Goal: Transaction & Acquisition: Purchase product/service

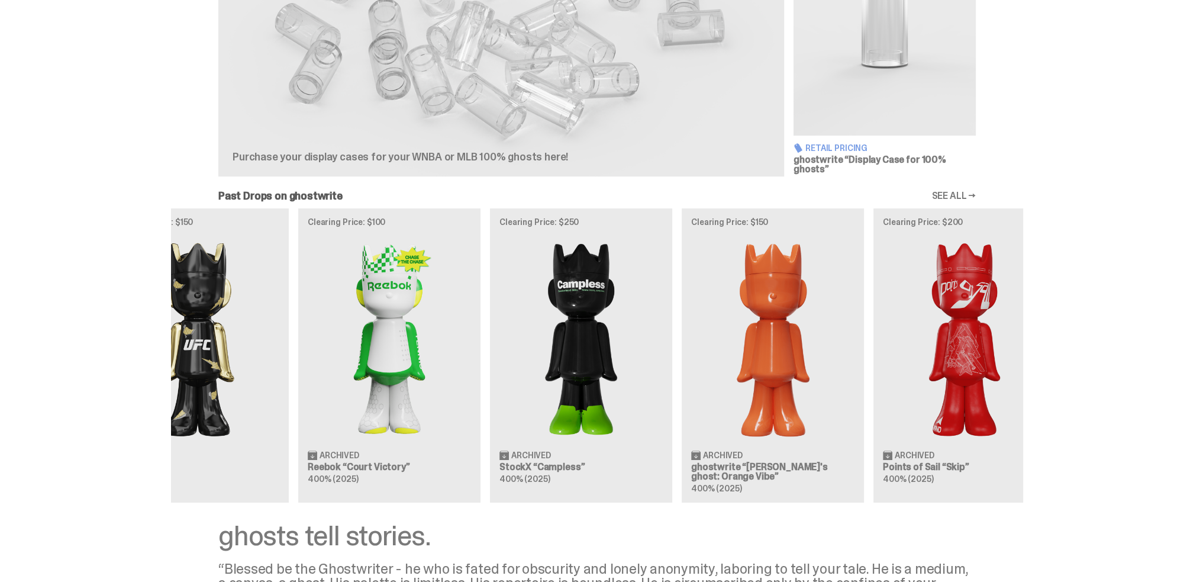
scroll to position [0, 384]
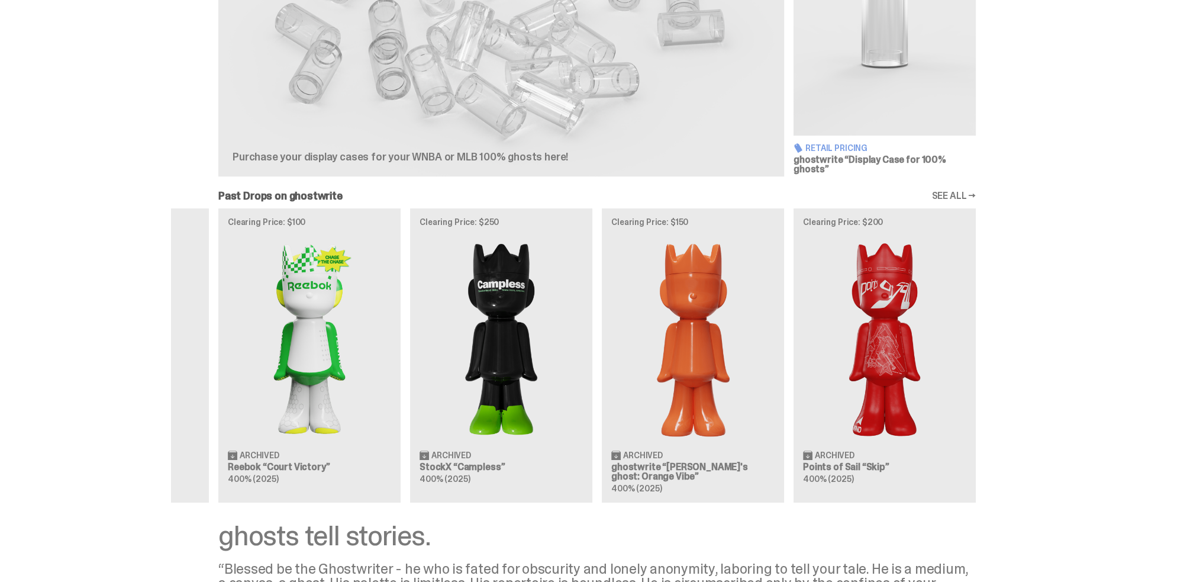
click at [529, 388] on div "Clearing Price: $425 Archived MLB “Game Face (2025)” Blind Box, 100% ghosts Cle…" at bounding box center [597, 355] width 852 height 294
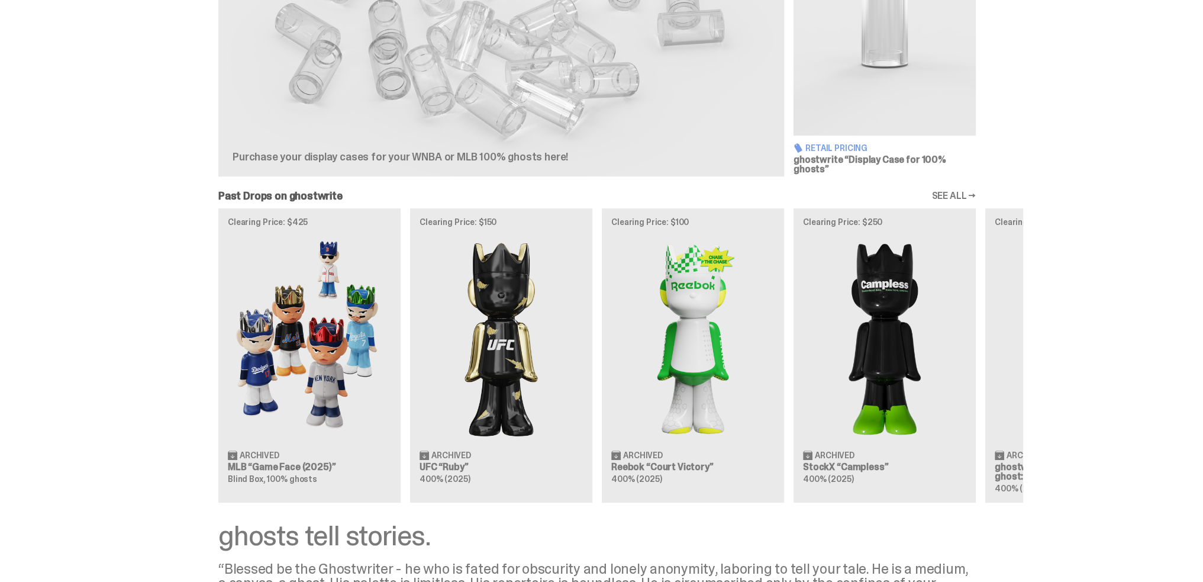
click at [1023, 388] on div "Clearing Price: $425 Archived MLB “Game Face (2025)” Blind Box, 100% ghosts Cle…" at bounding box center [597, 355] width 852 height 294
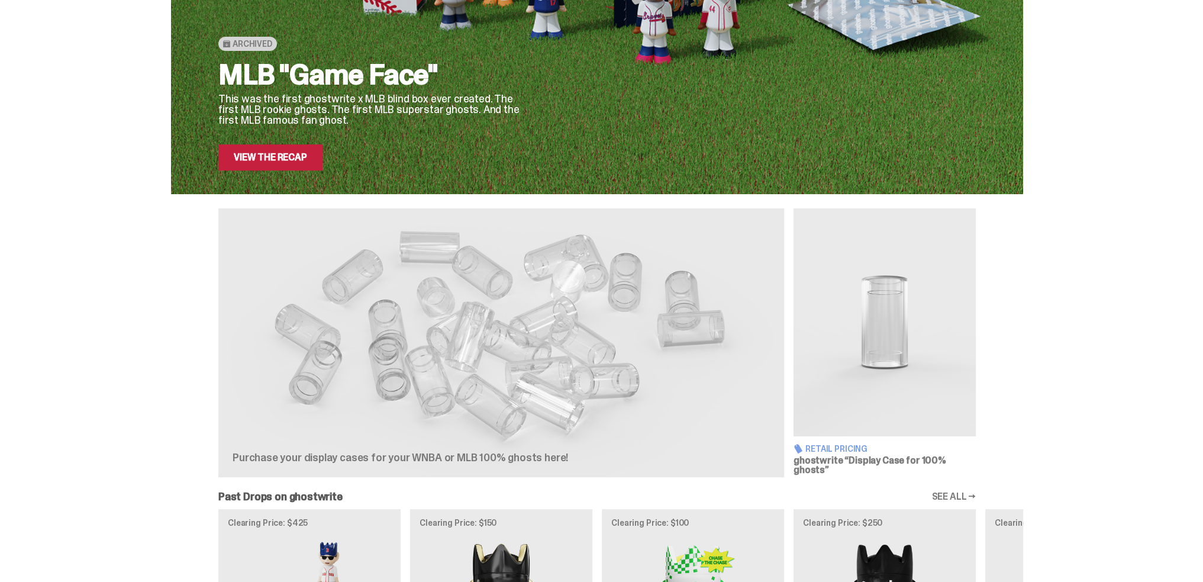
scroll to position [335, 0]
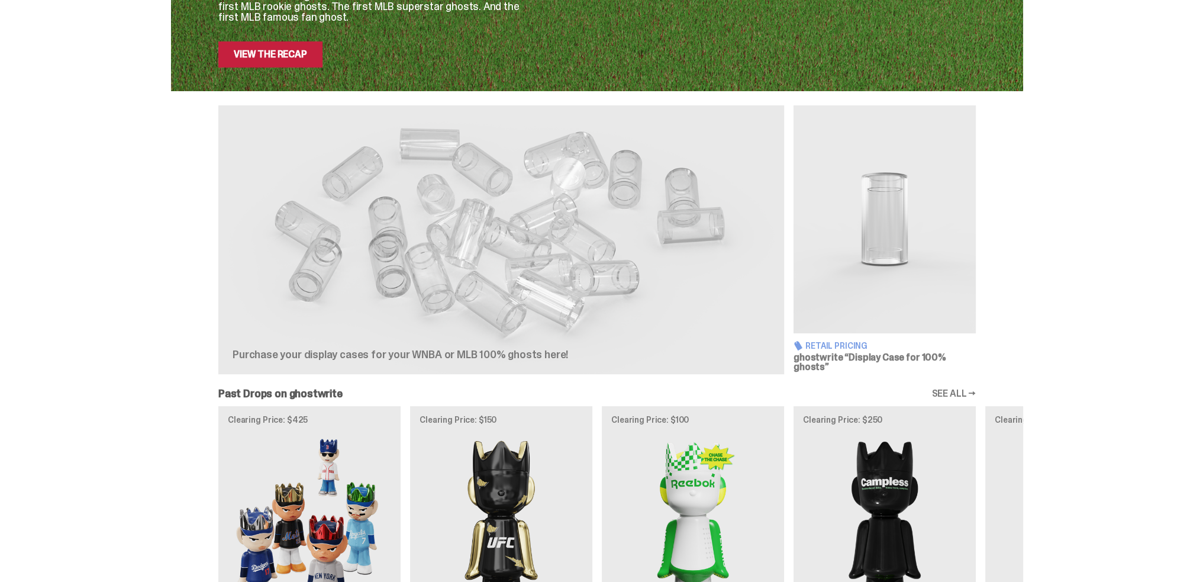
click at [891, 207] on img at bounding box center [885, 219] width 182 height 228
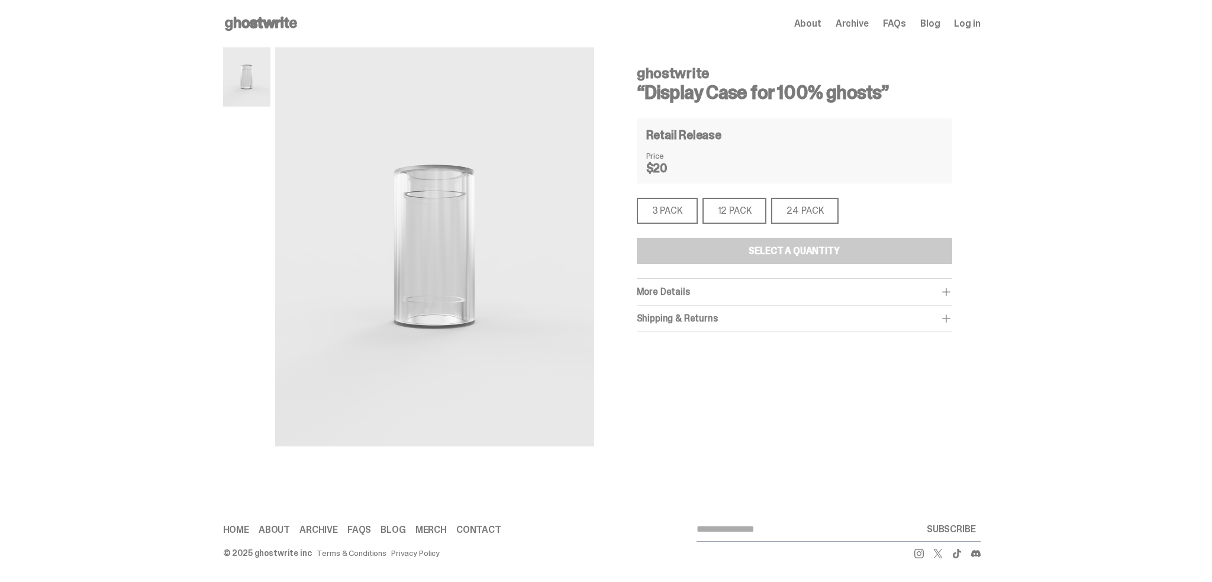
click at [829, 208] on div "24 PACK" at bounding box center [804, 211] width 67 height 26
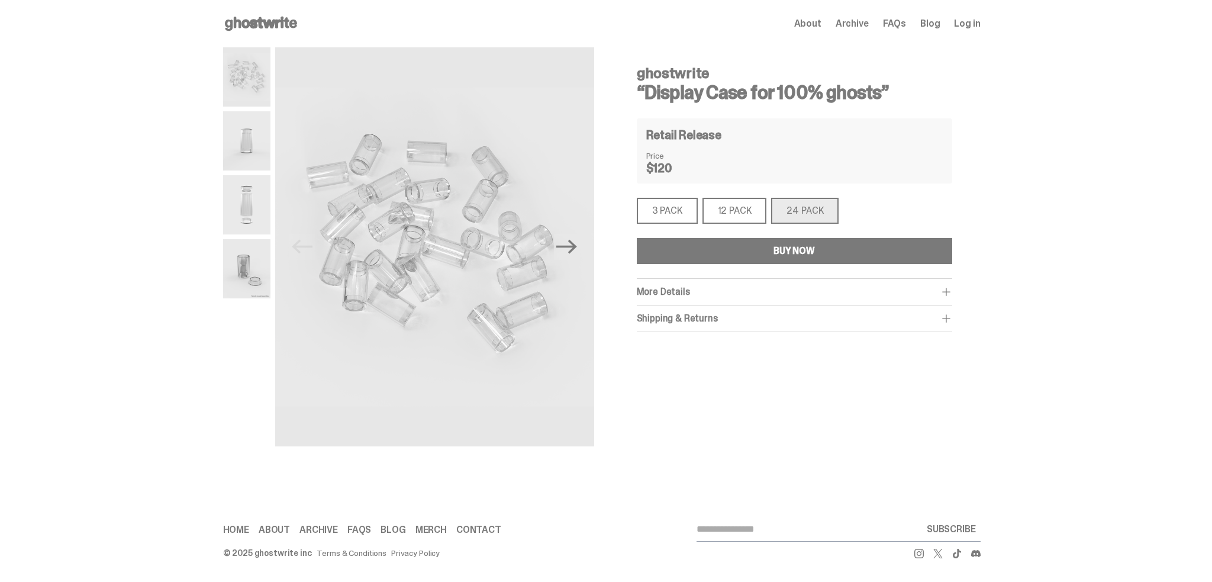
click at [681, 287] on span "More Details" at bounding box center [663, 291] width 53 height 12
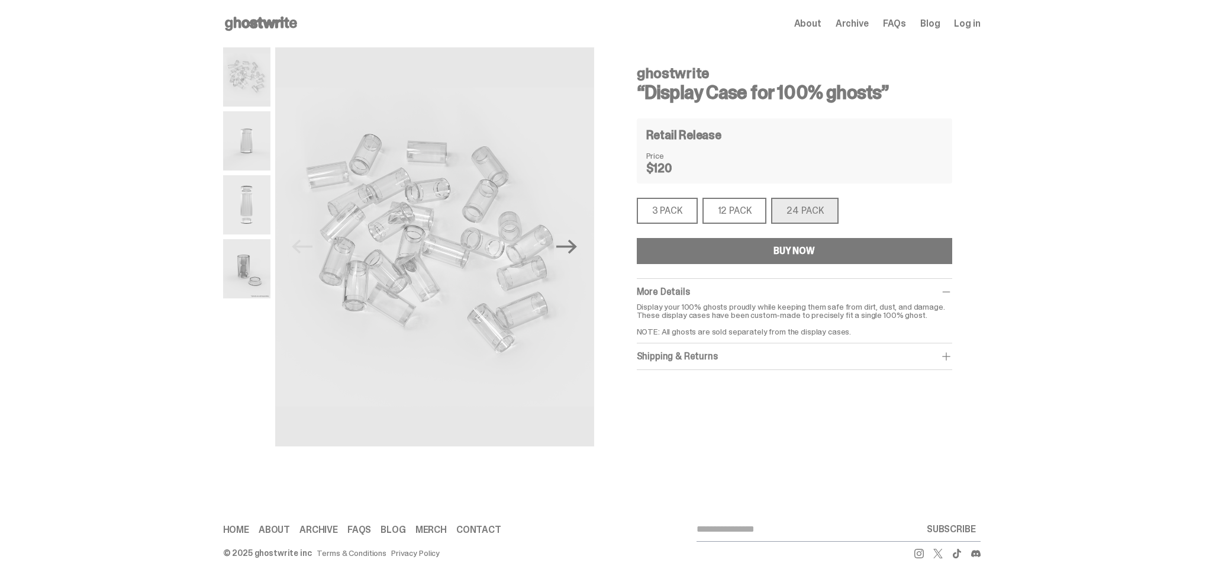
click at [852, 21] on span "Archive" at bounding box center [852, 23] width 33 height 9
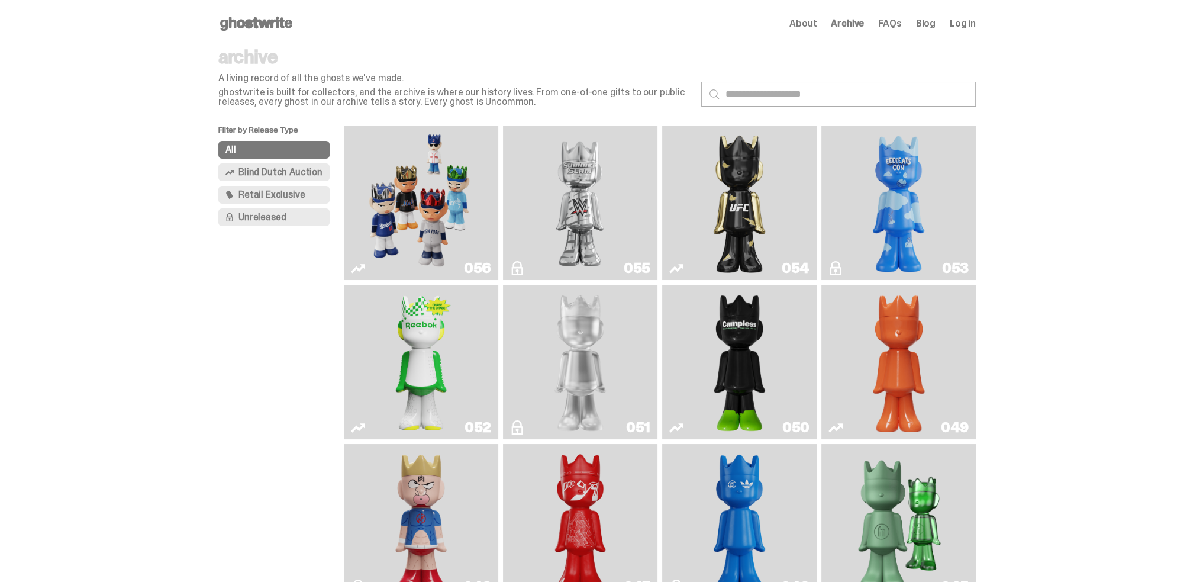
click at [895, 21] on span "FAQs" at bounding box center [889, 23] width 23 height 9
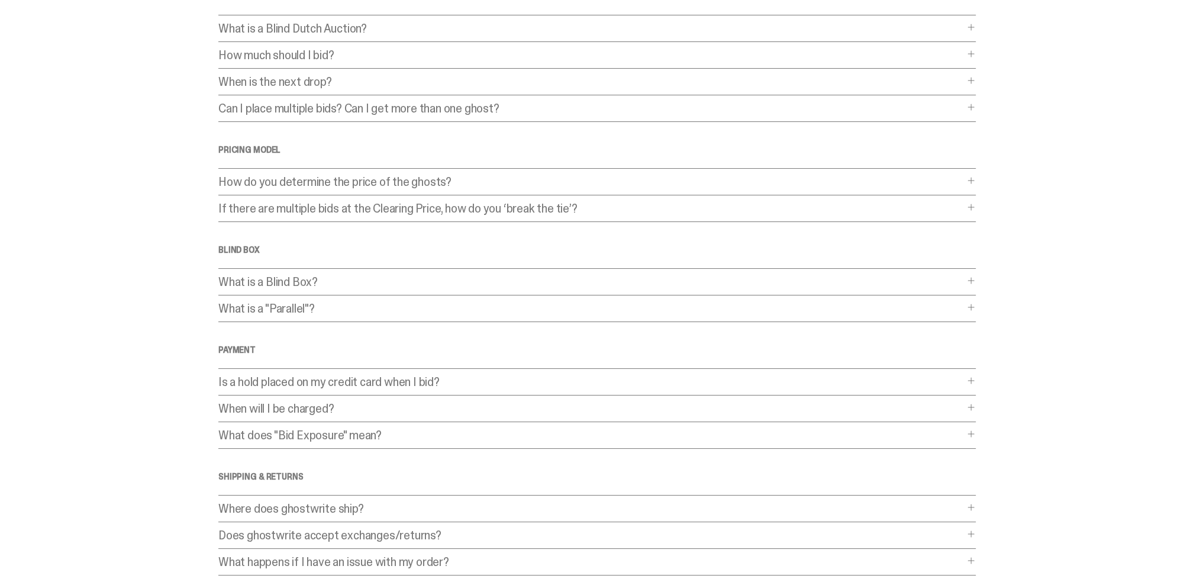
scroll to position [118, 0]
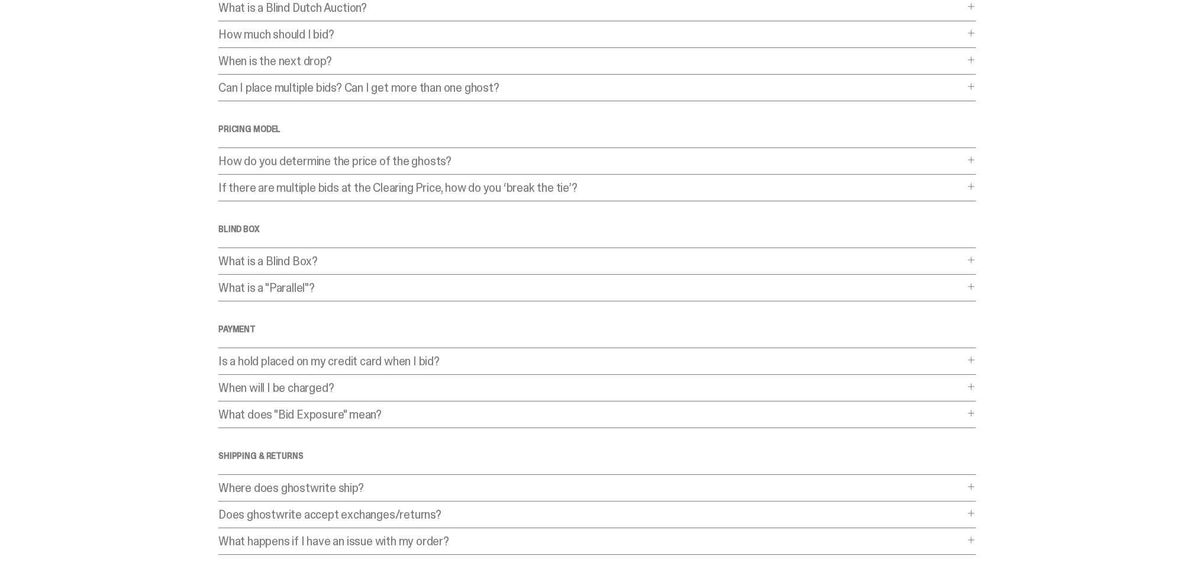
click at [369, 268] on div "What is a Blind Box? What is a Blind Box? When you purchase a “blind box” - or …" at bounding box center [597, 265] width 758 height 20
click at [296, 260] on p "What is a Blind Box?" at bounding box center [591, 261] width 746 height 12
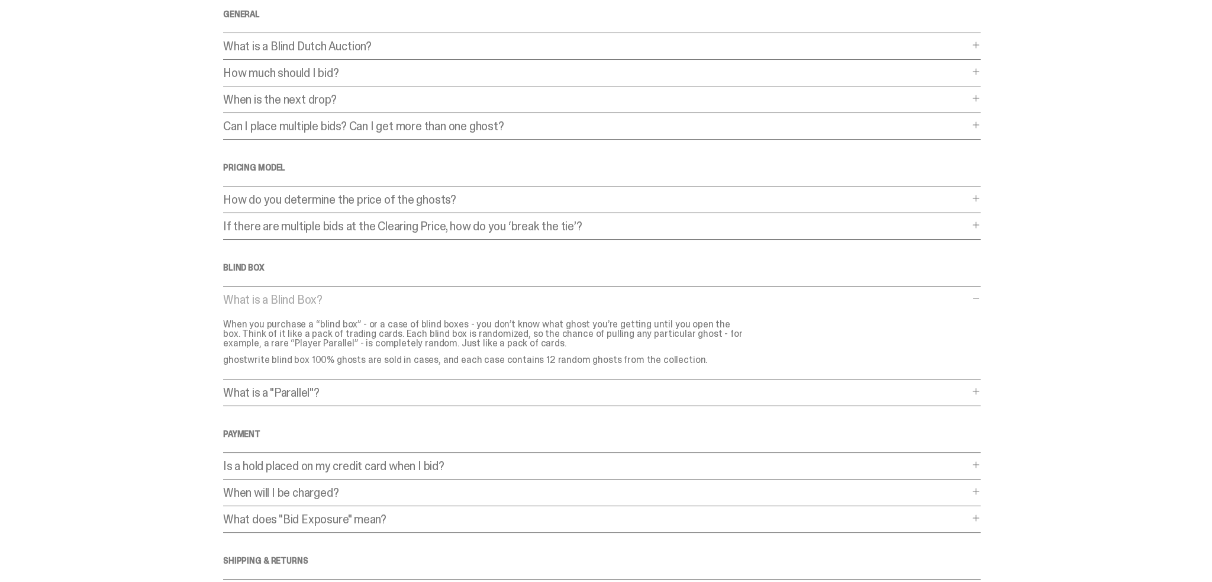
scroll to position [0, 0]
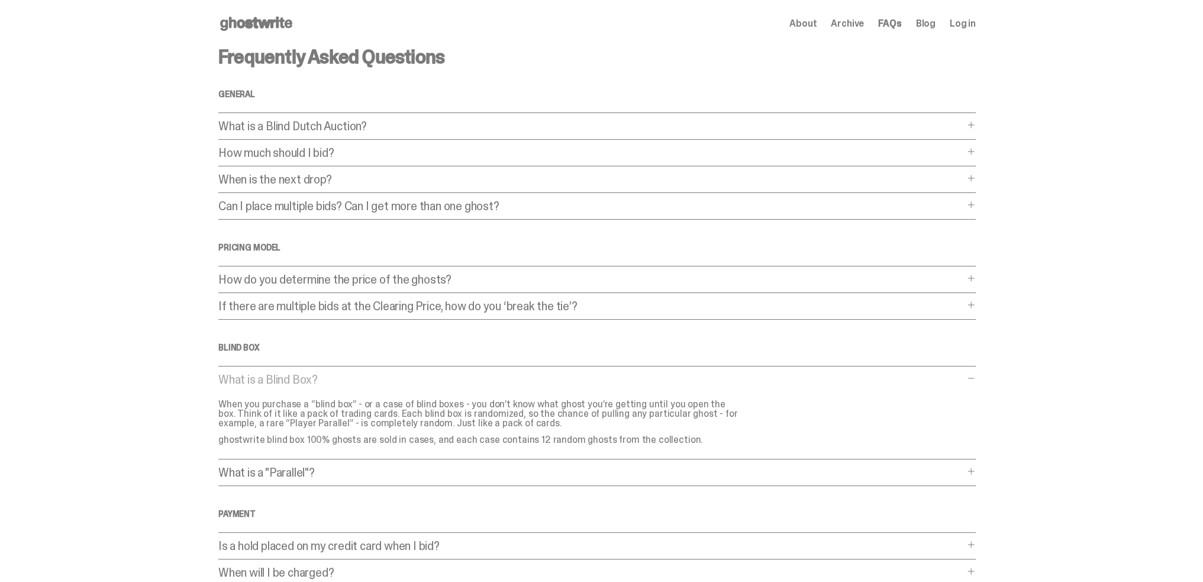
click at [927, 24] on link "Blog" at bounding box center [926, 23] width 20 height 9
click at [968, 23] on span "Log in" at bounding box center [963, 23] width 26 height 9
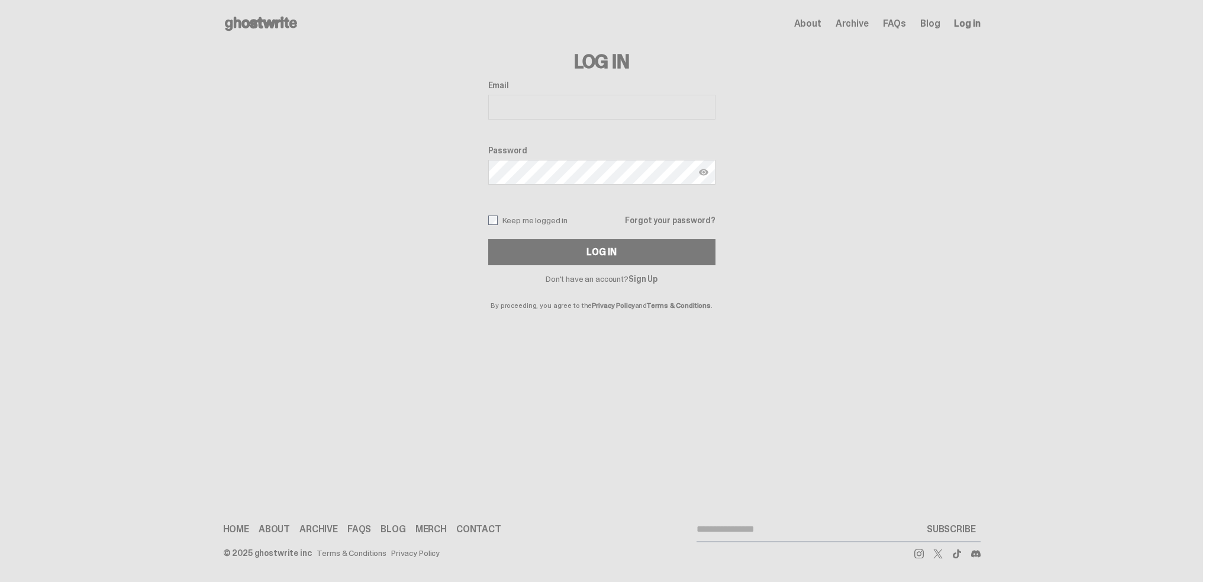
click at [635, 276] on link "Sign Up" at bounding box center [643, 278] width 29 height 11
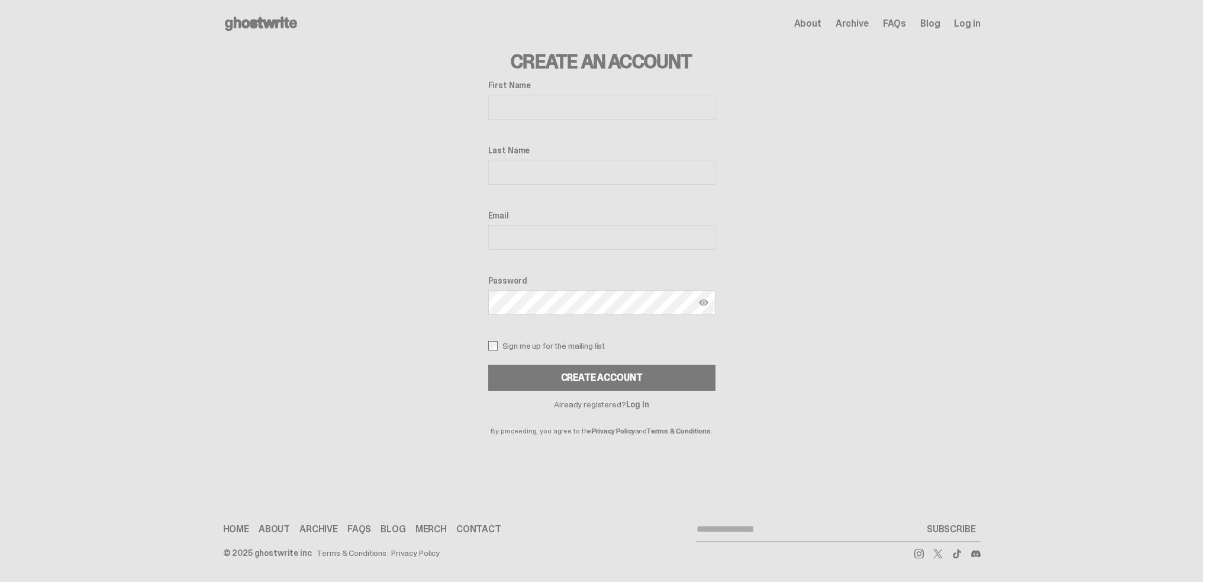
click at [532, 104] on input "First Name" at bounding box center [601, 107] width 227 height 25
type input "***"
type input "*******"
type input "**********"
click at [703, 301] on img at bounding box center [703, 302] width 9 height 9
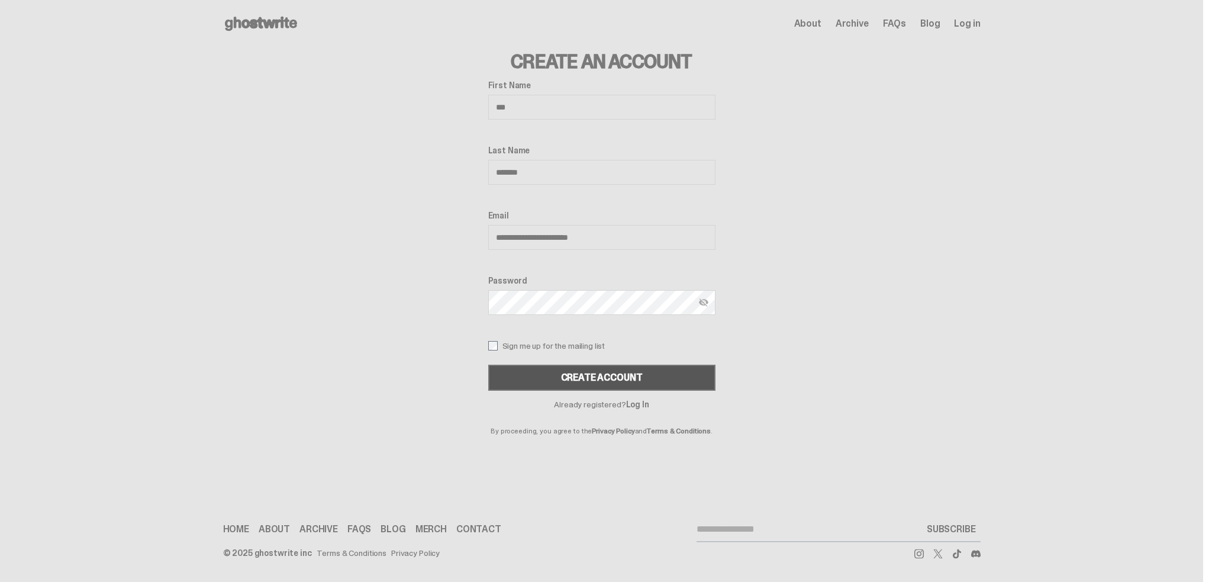
click at [634, 378] on div "Create Account" at bounding box center [602, 377] width 82 height 9
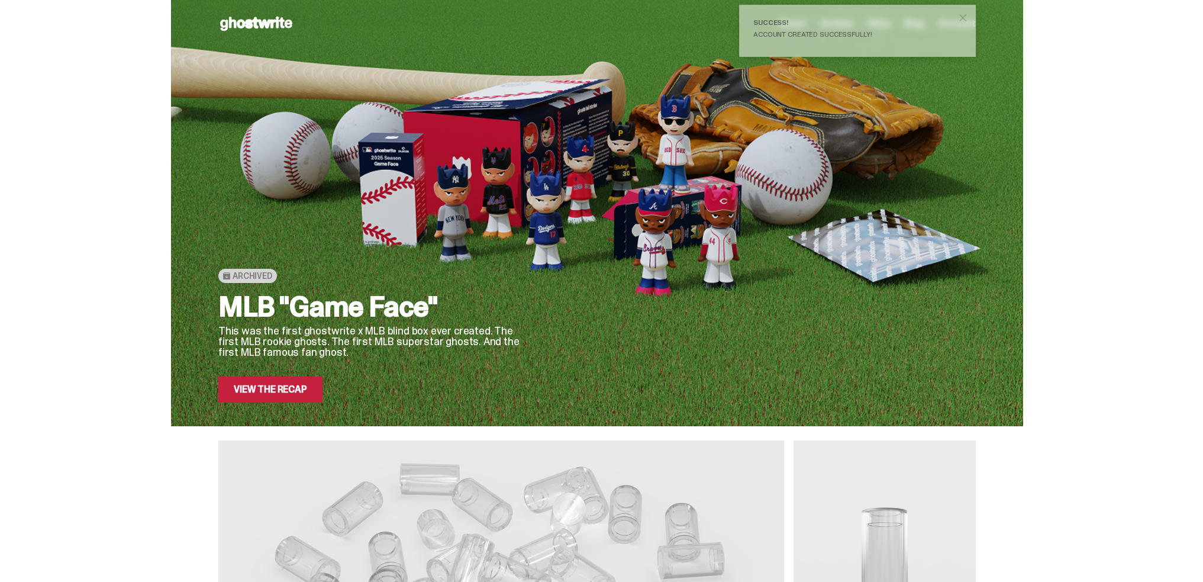
click at [803, 189] on div at bounding box center [760, 240] width 431 height 323
click at [830, 25] on div "Success!" at bounding box center [853, 22] width 199 height 7
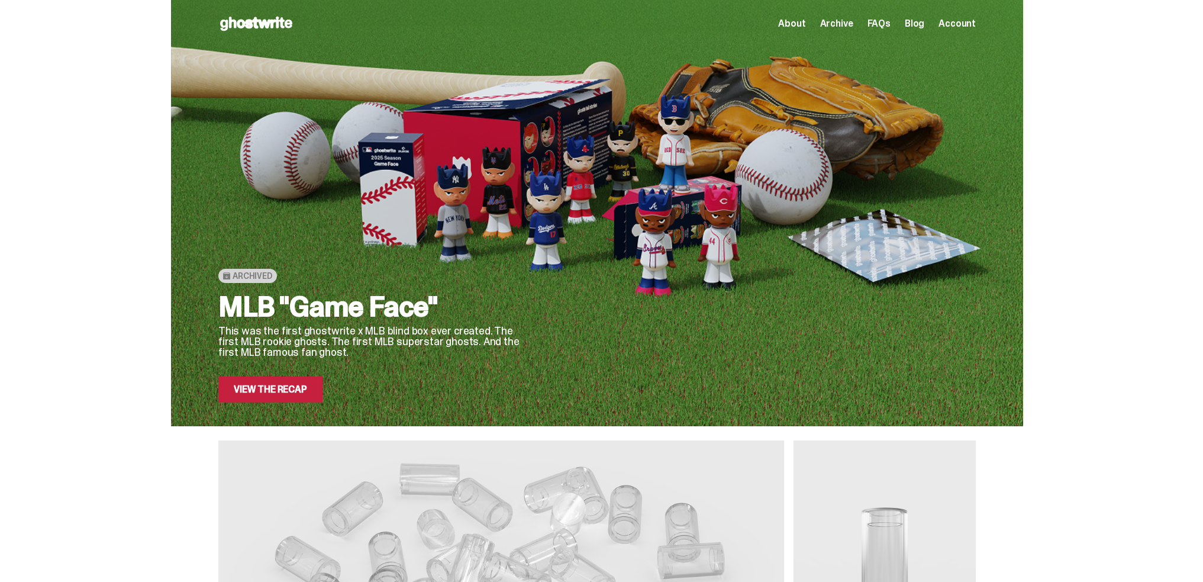
click at [958, 20] on span "Account" at bounding box center [957, 23] width 37 height 9
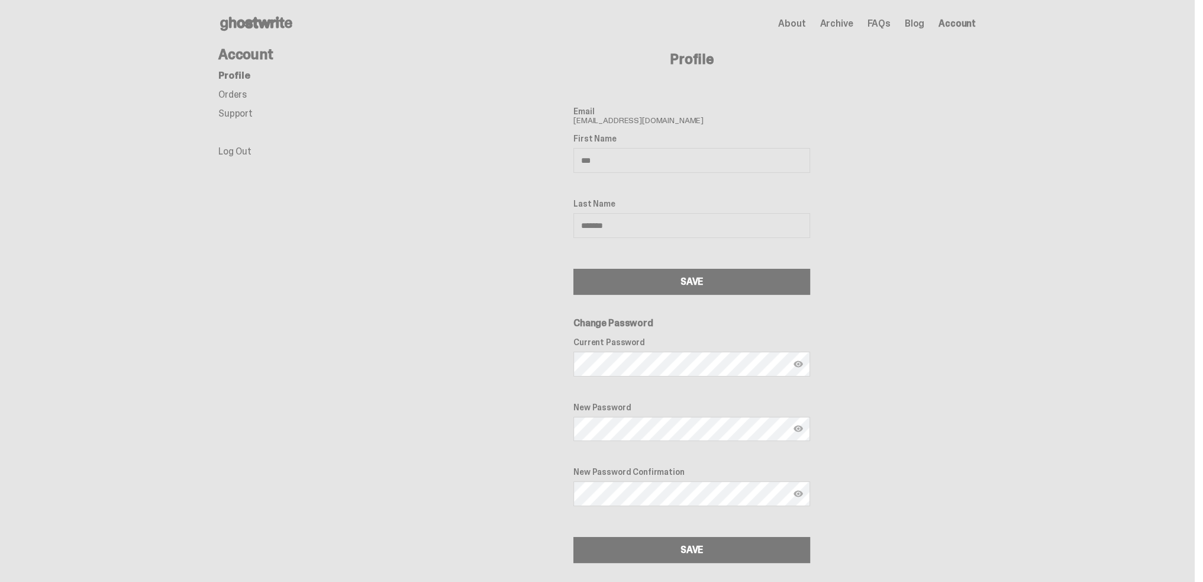
click at [237, 89] on link "Orders" at bounding box center [232, 94] width 28 height 12
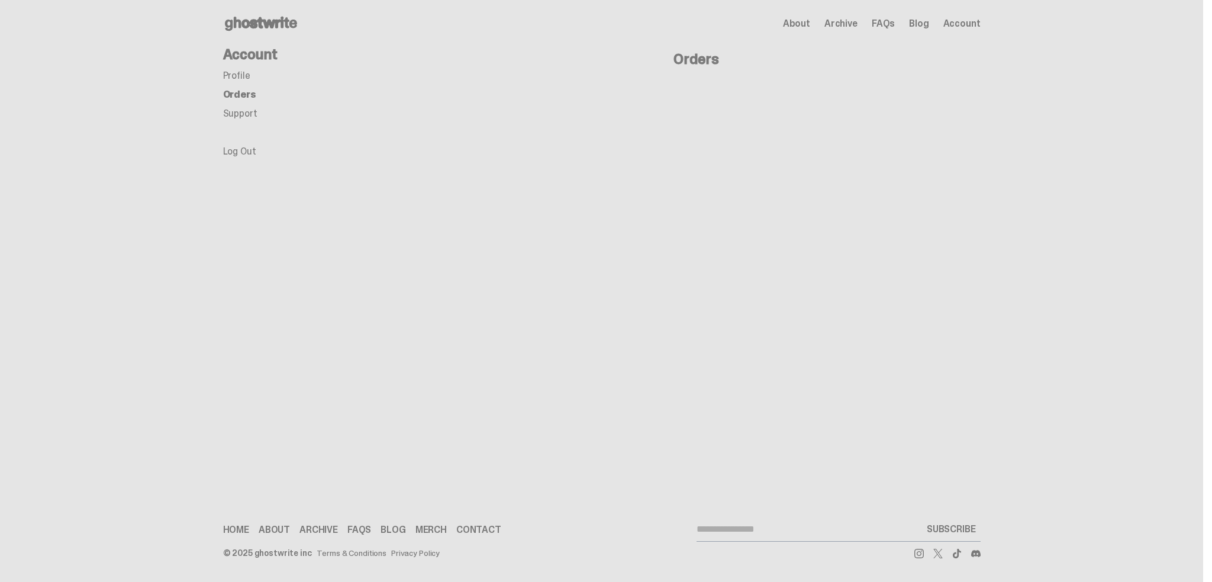
click at [251, 111] on link "Support" at bounding box center [240, 113] width 34 height 12
click at [887, 24] on span "FAQs" at bounding box center [883, 23] width 23 height 9
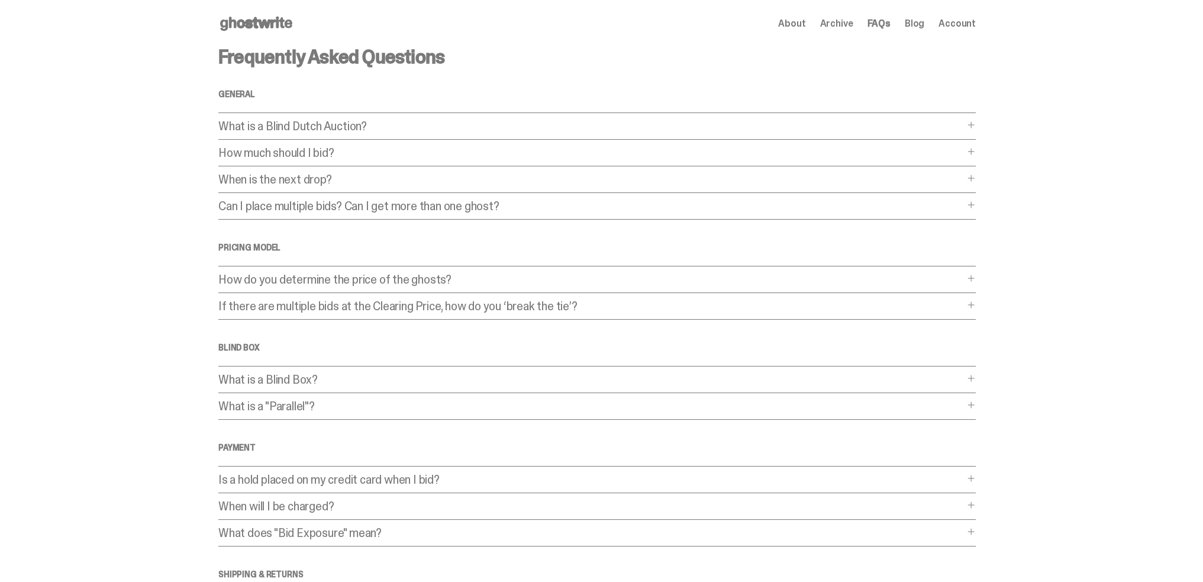
click at [355, 177] on p "When is the next drop?" at bounding box center [591, 179] width 746 height 12
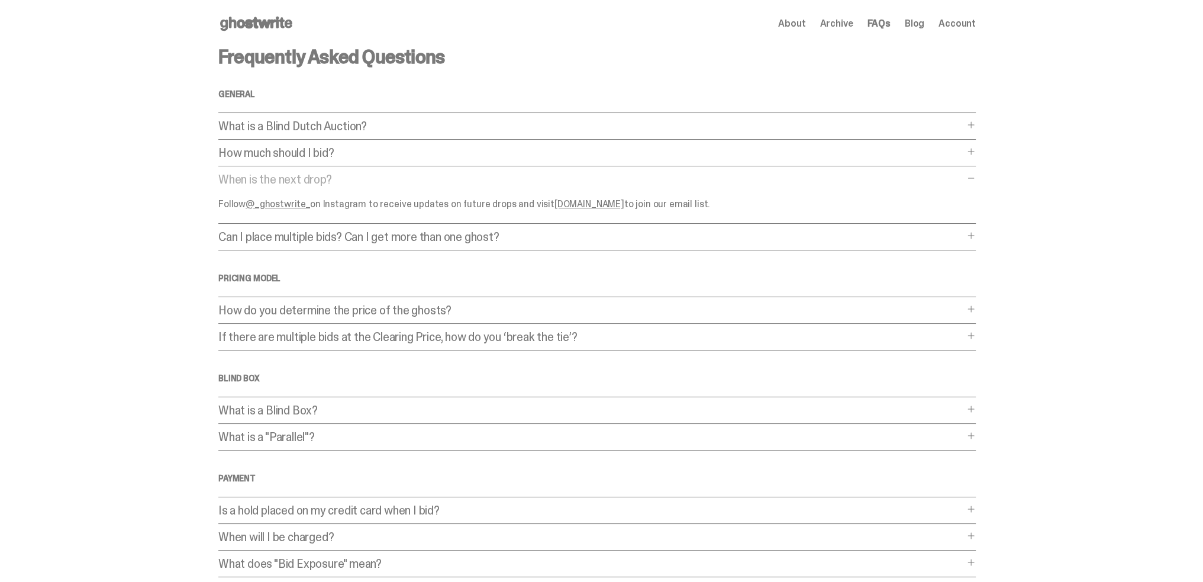
click at [591, 203] on link "ghostwrite.com" at bounding box center [590, 204] width 70 height 12
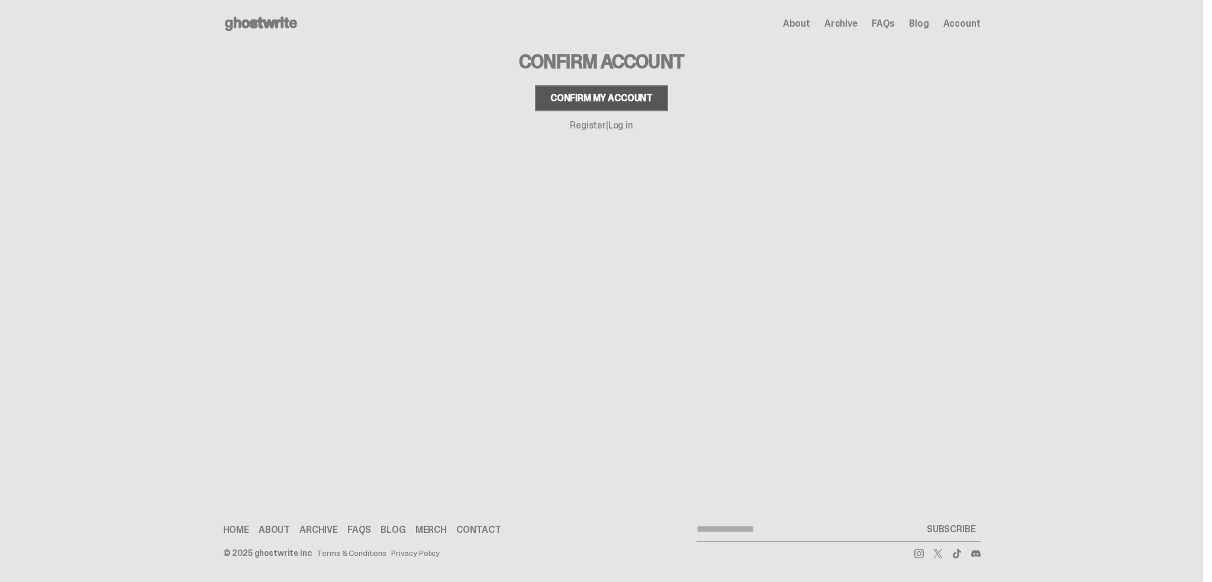
click at [546, 99] on button "Confirm my account" at bounding box center [601, 98] width 133 height 26
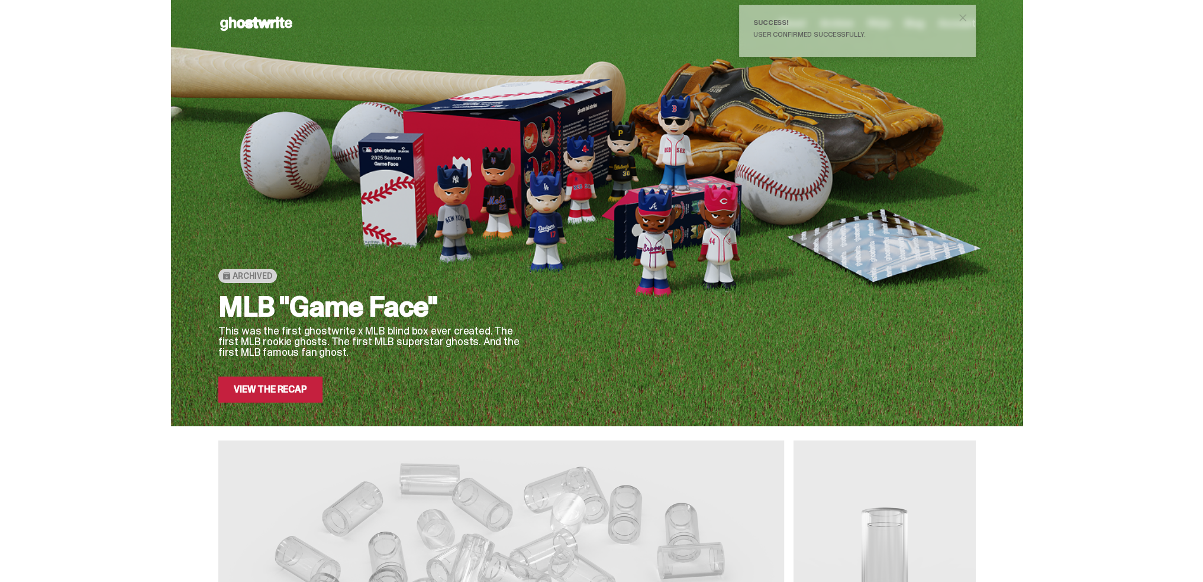
click at [316, 395] on link "View the Recap" at bounding box center [270, 389] width 104 height 26
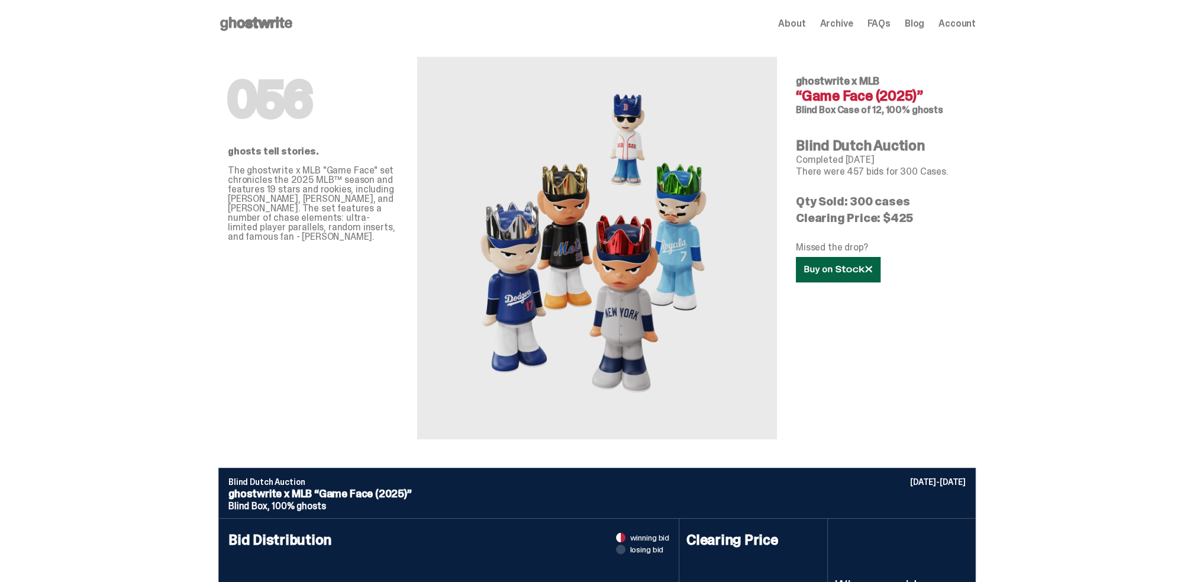
click at [844, 272] on use at bounding box center [837, 269] width 67 height 8
